Goal: Find specific page/section: Find specific page/section

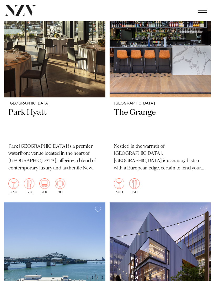
scroll to position [716, 0]
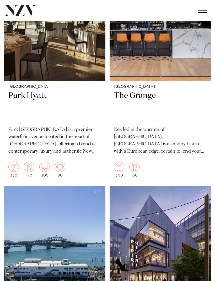
click at [146, 72] on img at bounding box center [160, 13] width 101 height 136
